Goal: Information Seeking & Learning: Find specific fact

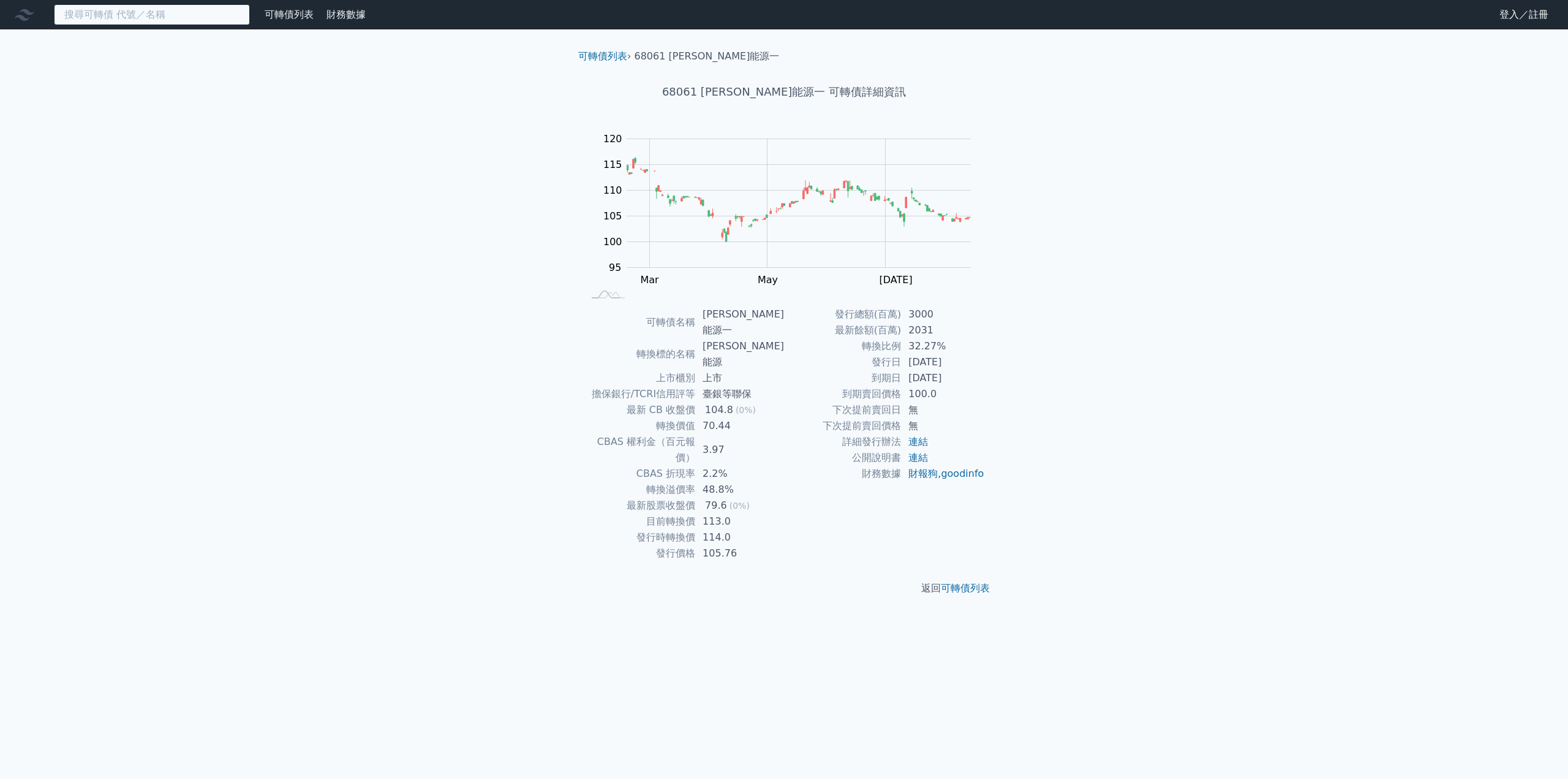
click at [110, 6] on input at bounding box center [151, 14] width 196 height 20
click at [167, 11] on input at bounding box center [151, 14] width 196 height 20
click at [101, 15] on input at bounding box center [151, 14] width 196 height 20
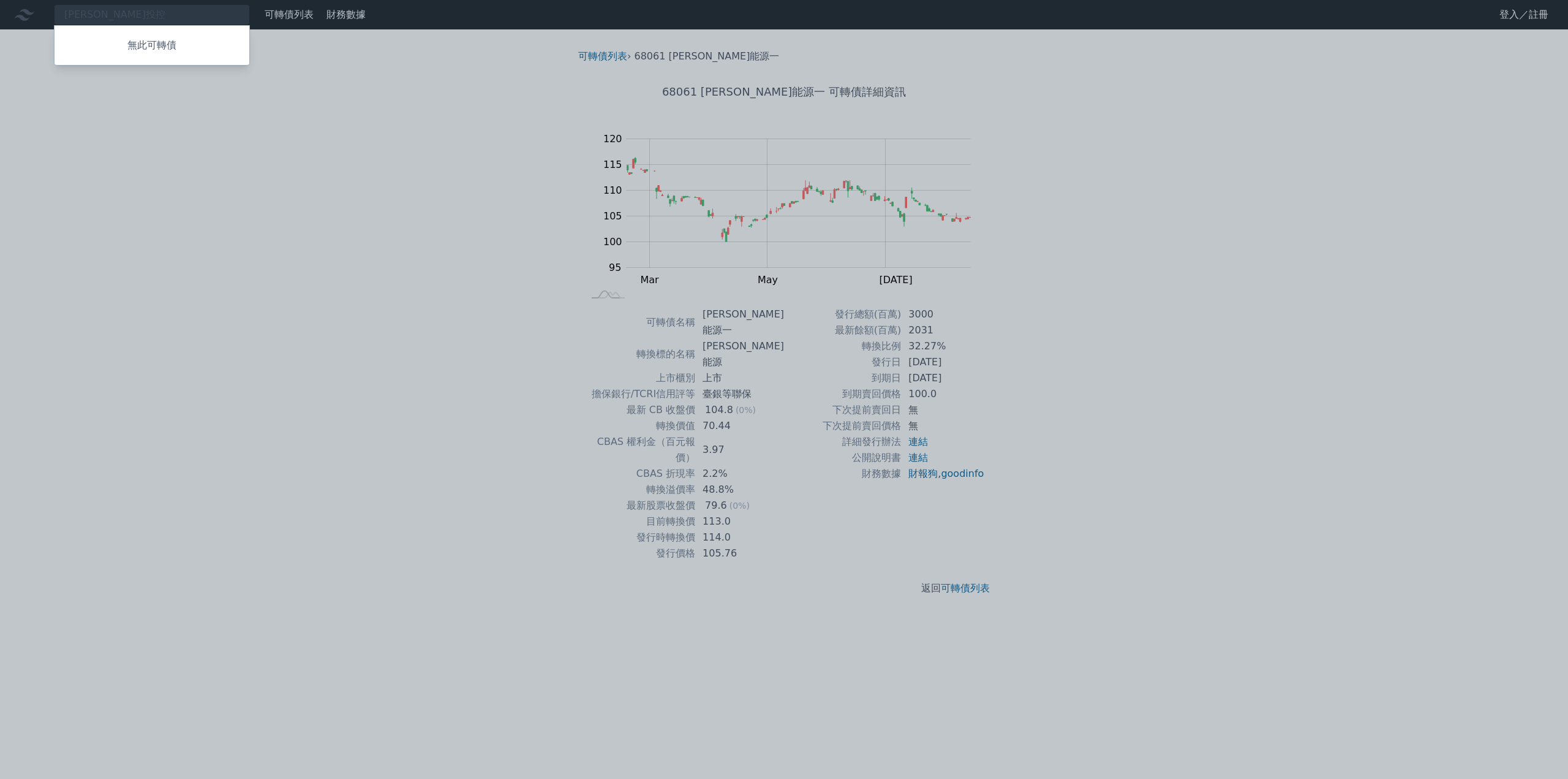
click at [261, 190] on div at bounding box center [784, 390] width 1568 height 779
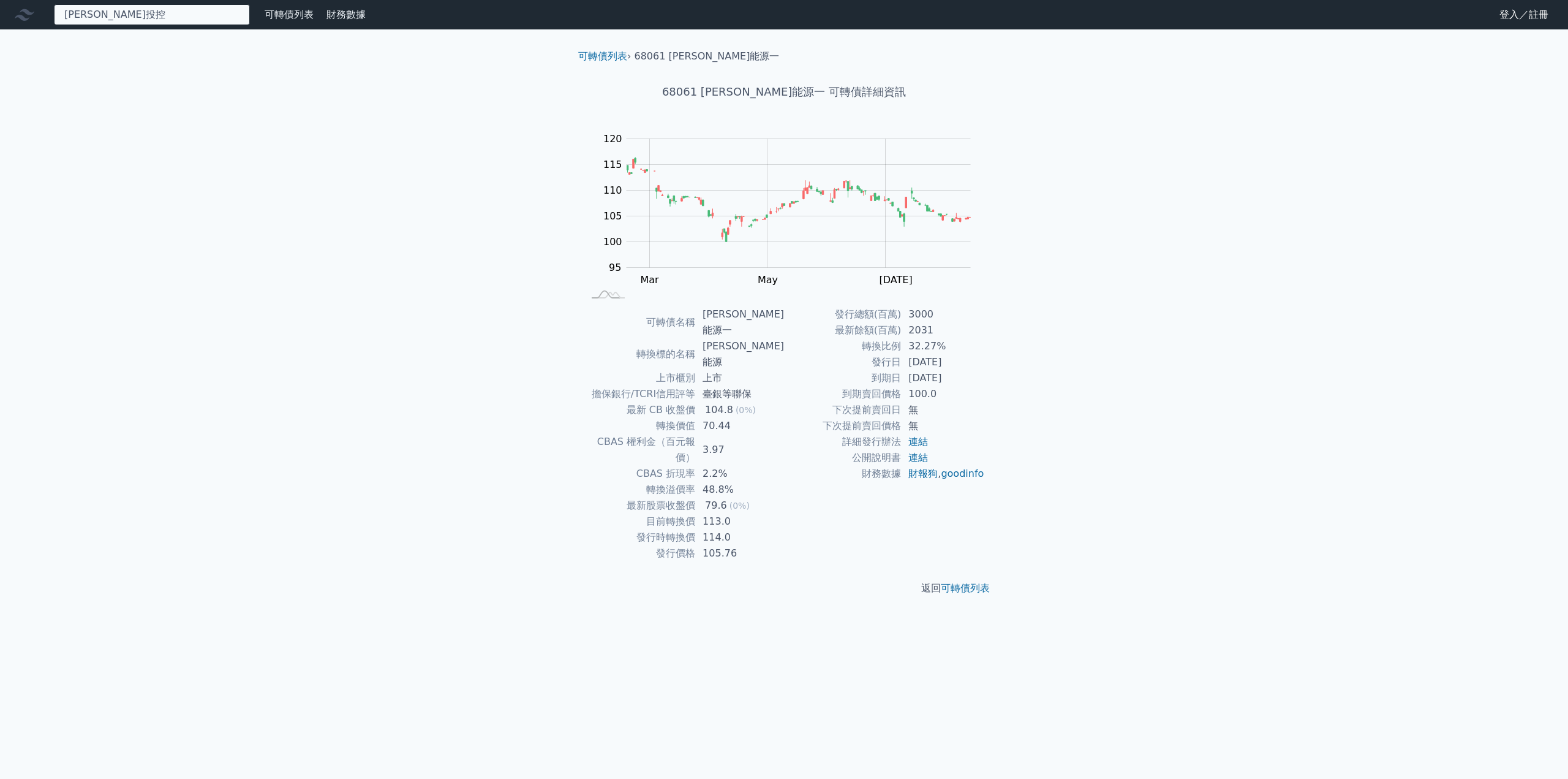
click at [199, 9] on div "[PERSON_NAME]投控 無此可轉債" at bounding box center [151, 14] width 196 height 20
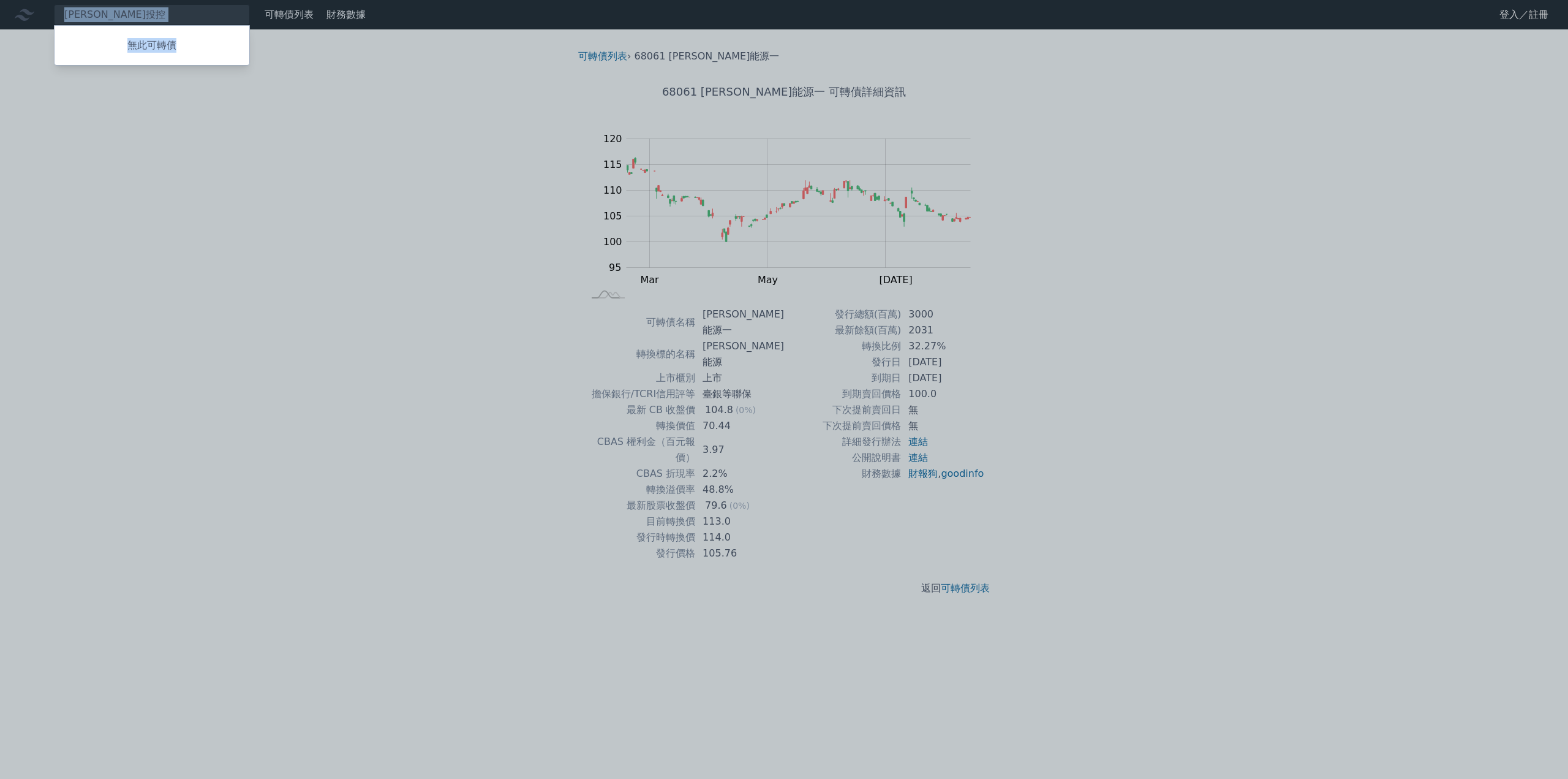
drag, startPoint x: 199, startPoint y: 9, endPoint x: -302, endPoint y: -23, distance: 502.0
click at [0, 0] on html "[PERSON_NAME]投控 無此可轉債 可轉債列表 財務數據 可轉債列表 財務數據 登入／註冊 登入／註冊 可轉債列表 › 68061 森崴能源一 680…" at bounding box center [784, 390] width 1568 height 779
click at [125, 12] on div at bounding box center [784, 390] width 1568 height 779
click at [115, 15] on div "[PERSON_NAME]投控 無此可轉債" at bounding box center [151, 14] width 196 height 20
type input "[PERSON_NAME]投控3"
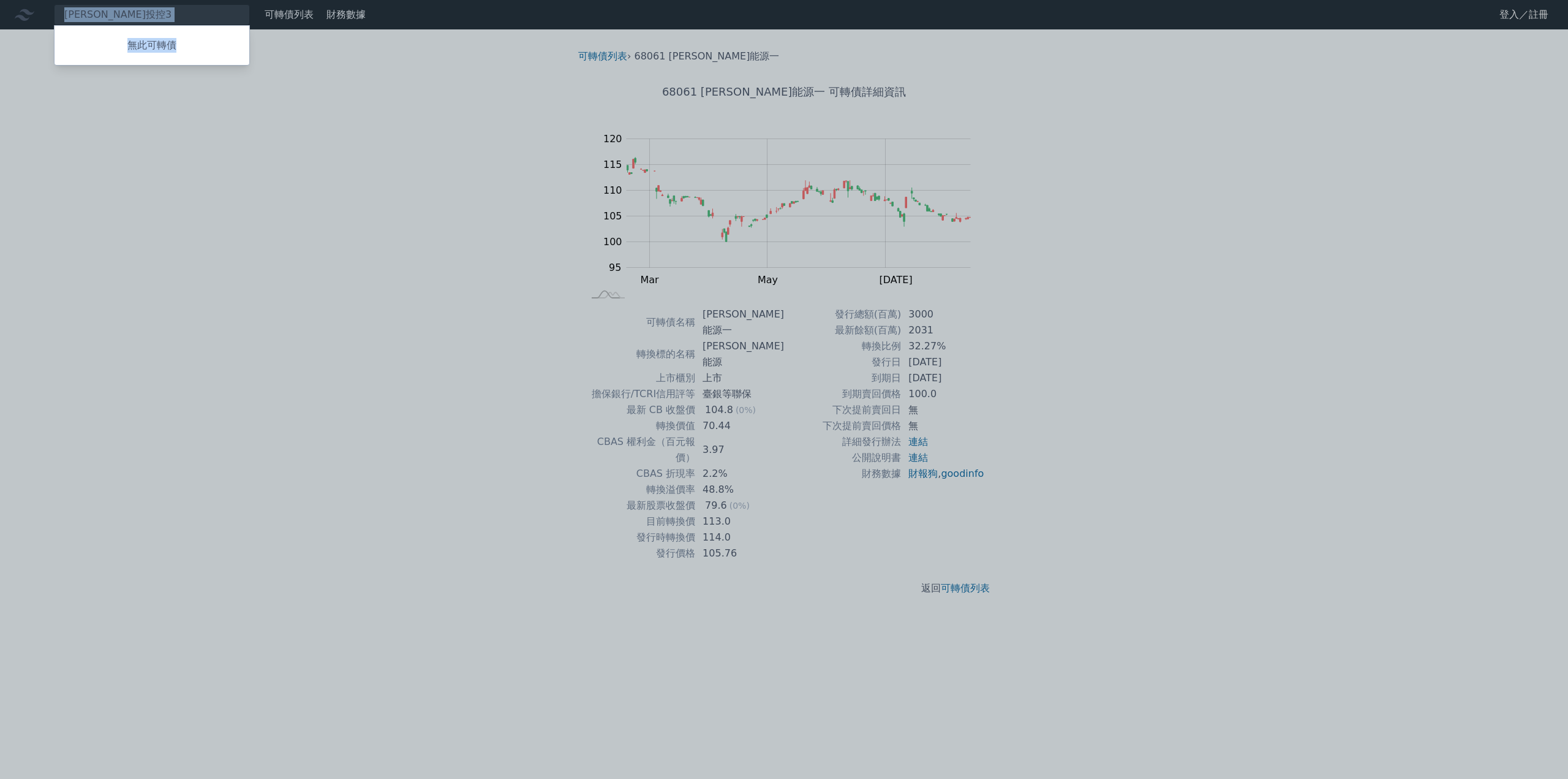
drag, startPoint x: 118, startPoint y: 12, endPoint x: -78, endPoint y: 6, distance: 196.1
click at [0, 6] on html "[PERSON_NAME]投控3 無此可轉債 可轉債列表 財務數據 可轉債列表 財務數據 登入／註冊 登入／註冊 可轉債列表 › 68061 森崴能源一 68…" at bounding box center [784, 390] width 1568 height 779
click at [130, 4] on div at bounding box center [784, 390] width 1568 height 779
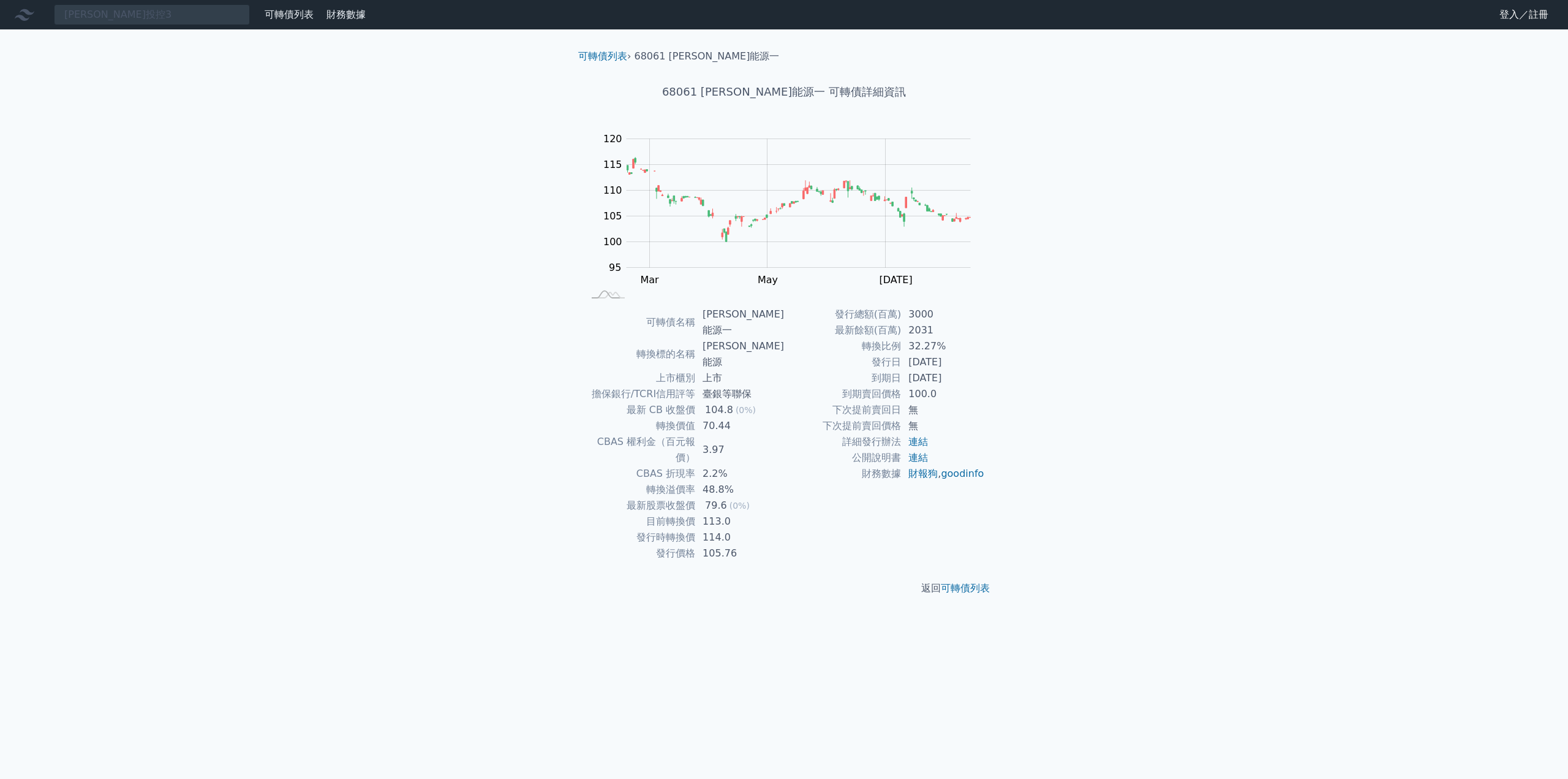
drag, startPoint x: 532, startPoint y: 155, endPoint x: 534, endPoint y: 146, distance: 9.2
click at [531, 155] on div "[PERSON_NAME]投控3 無此可轉債 可轉債列表 財務數據 可轉債列表 財務數據 登入／註冊 登入／註冊 可轉債列表 › 68061 森崴能源一 68…" at bounding box center [784, 390] width 1568 height 779
